Goal: Information Seeking & Learning: Learn about a topic

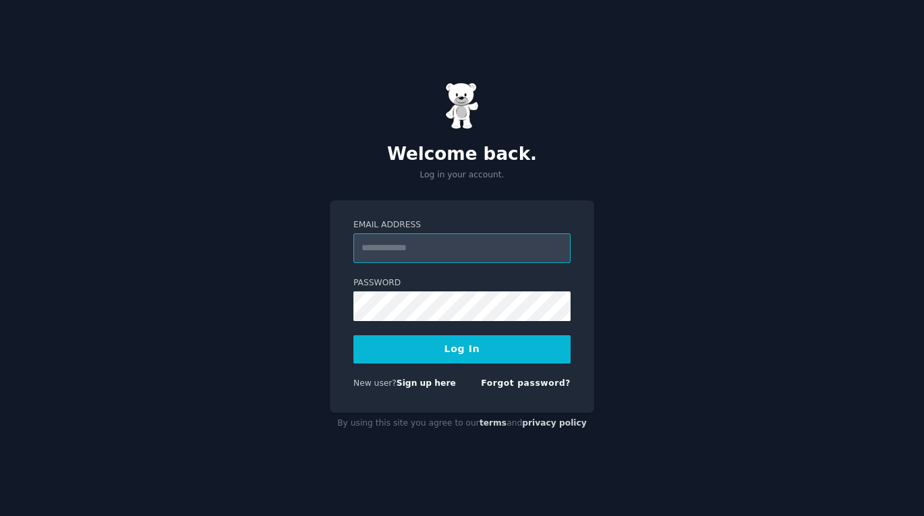
type input "**********"
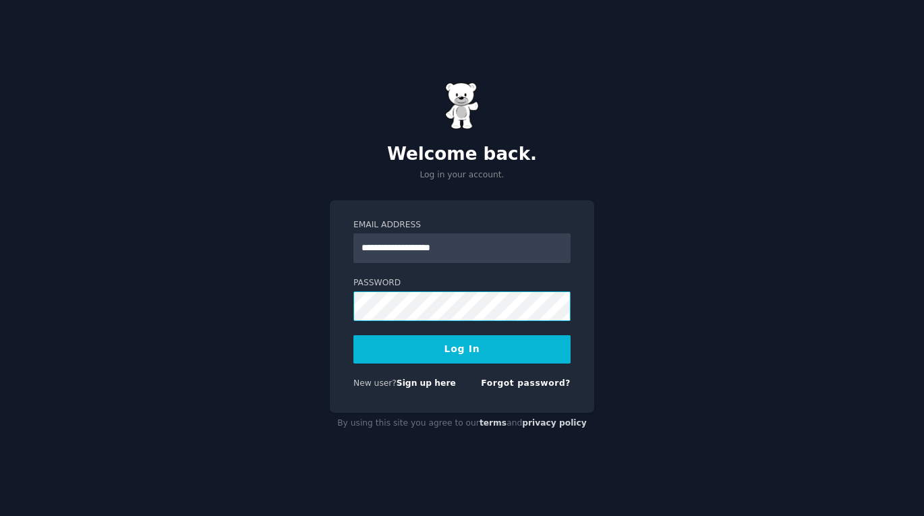
click at [462, 349] on button "Log In" at bounding box center [461, 349] width 217 height 28
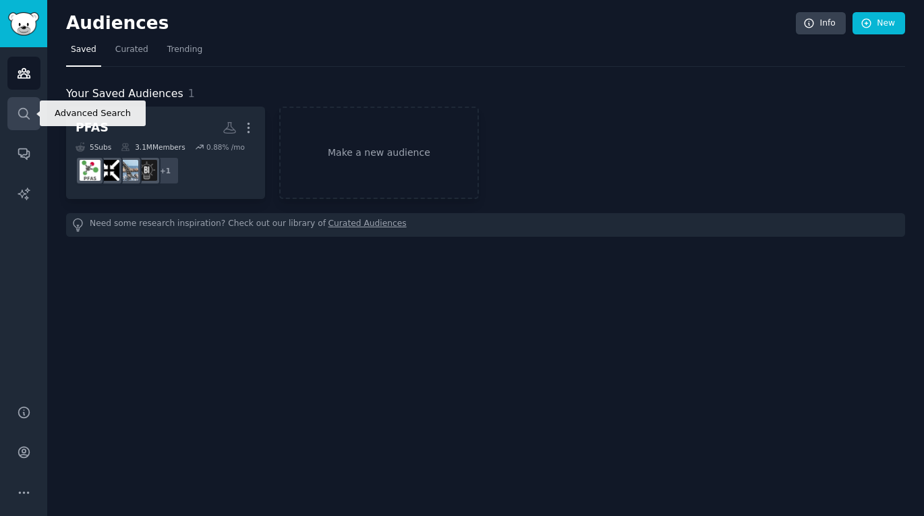
click at [20, 111] on icon "Sidebar" at bounding box center [24, 114] width 14 height 14
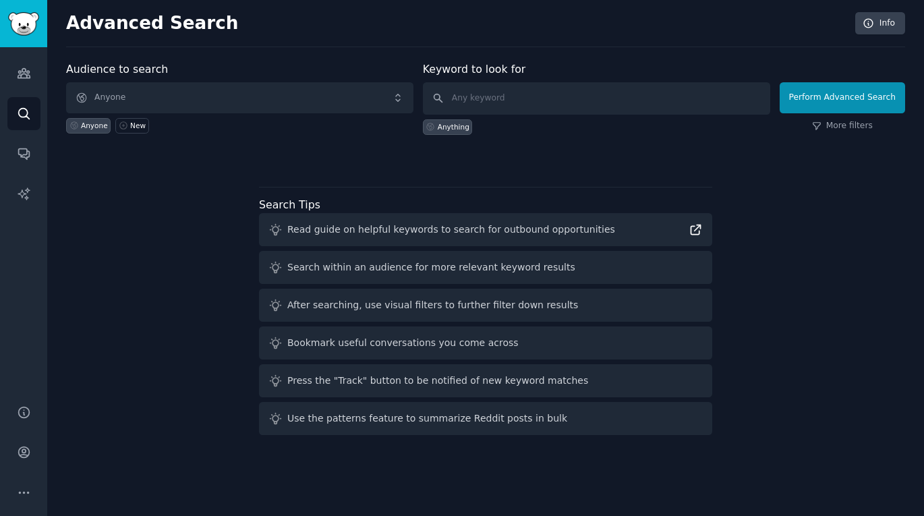
click at [694, 226] on icon at bounding box center [695, 229] width 9 height 9
click at [173, 96] on span "Anyone" at bounding box center [239, 97] width 347 height 31
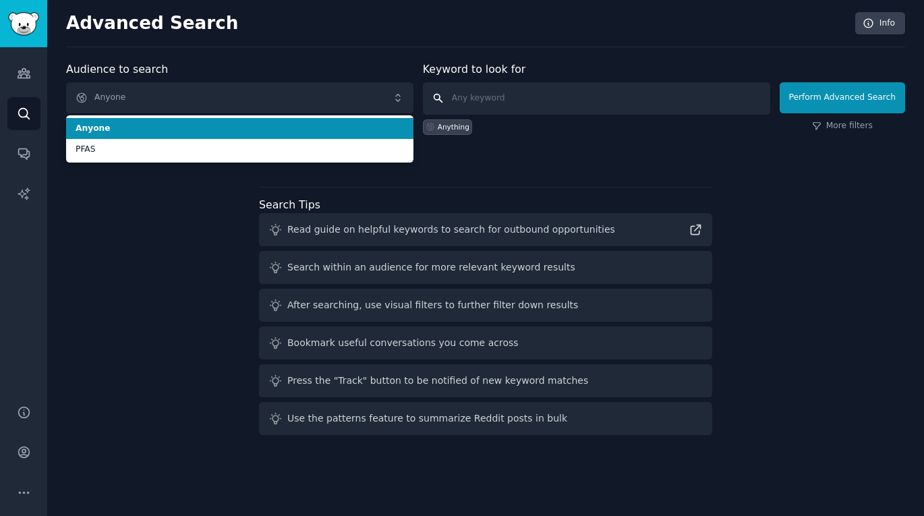
click at [482, 103] on input "text" at bounding box center [596, 98] width 347 height 32
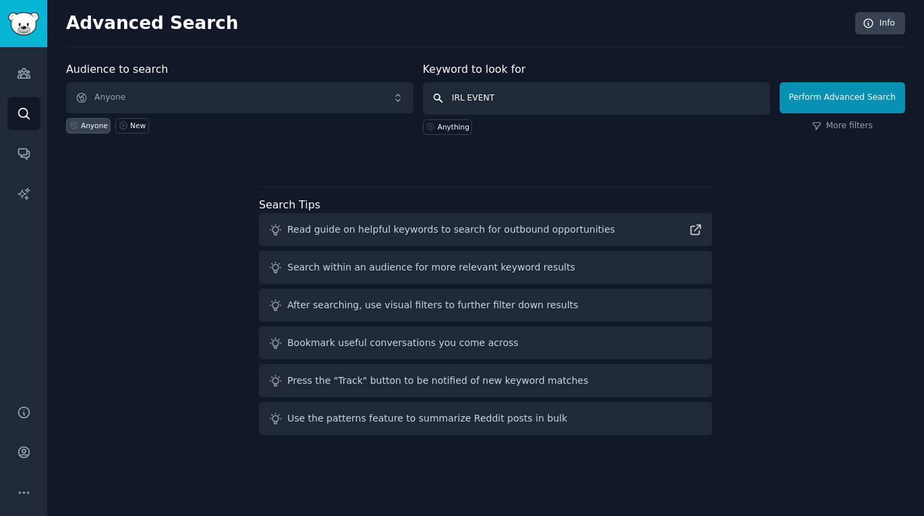
type input "IRL EVENTS"
click at [844, 97] on button "Perform Advanced Search" at bounding box center [841, 97] width 125 height 31
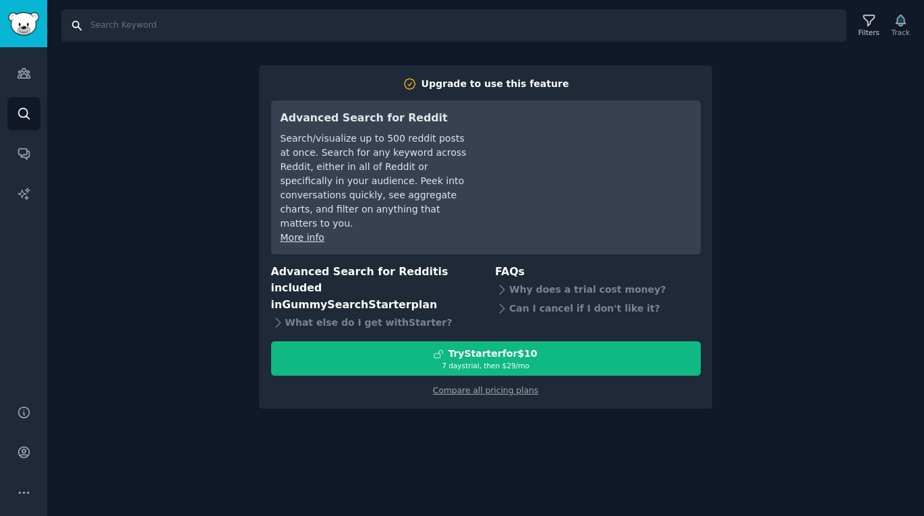
click at [99, 22] on input "Search" at bounding box center [453, 25] width 785 height 32
type input "IRL EVENTS"
click at [21, 20] on img "Sidebar" at bounding box center [23, 24] width 31 height 24
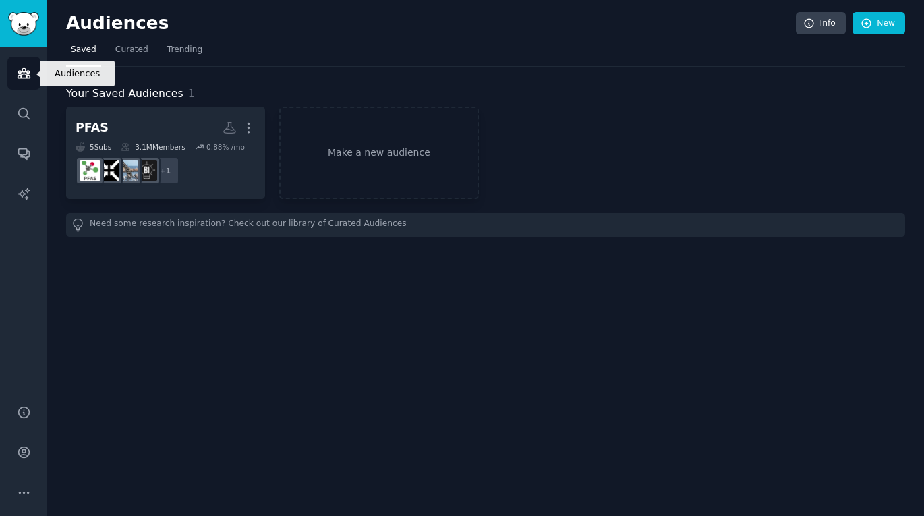
click at [22, 72] on icon "Sidebar" at bounding box center [24, 73] width 14 height 14
click at [272, 385] on div "Audiences Info New Saved Curated Trending Your Saved Audiences 1 PFAS More 5 Su…" at bounding box center [485, 258] width 876 height 516
click at [20, 76] on icon "Sidebar" at bounding box center [24, 73] width 12 height 9
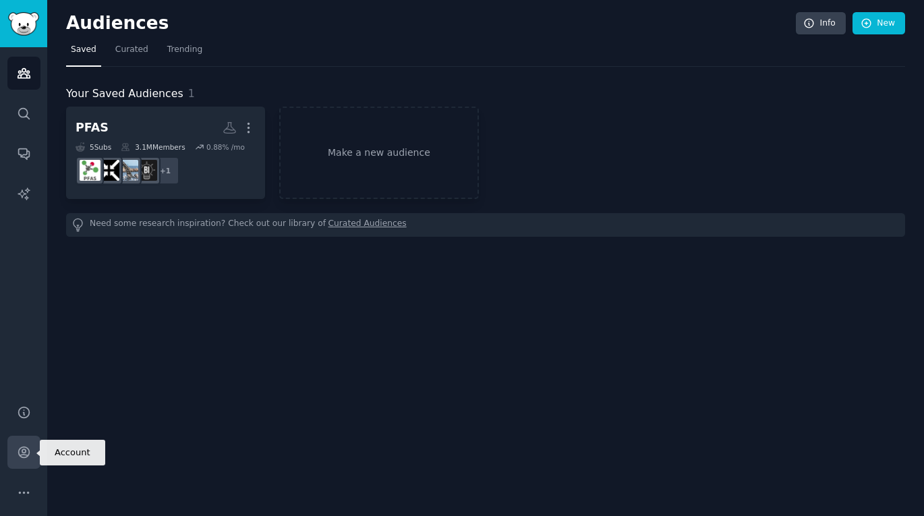
click at [20, 456] on icon "Sidebar" at bounding box center [23, 452] width 11 height 11
